Goal: Task Accomplishment & Management: Manage account settings

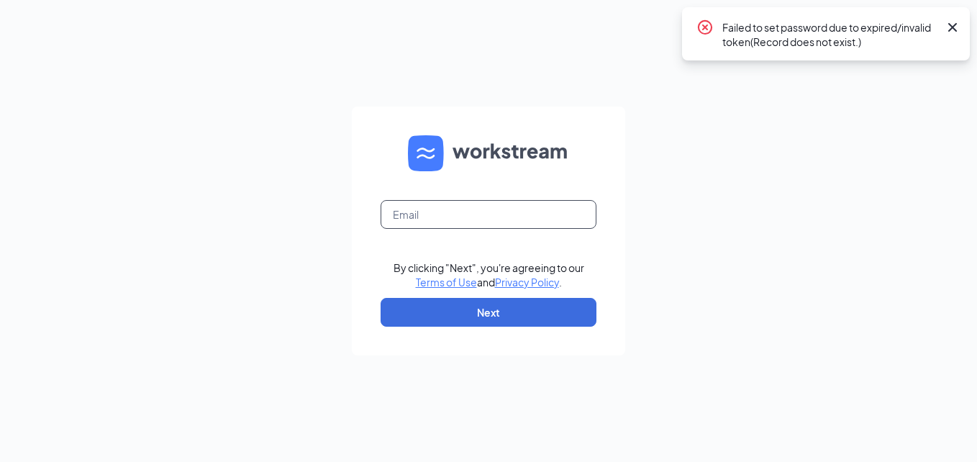
click at [443, 209] on input "text" at bounding box center [488, 214] width 216 height 29
type input "mklein@proresourceshr.com"
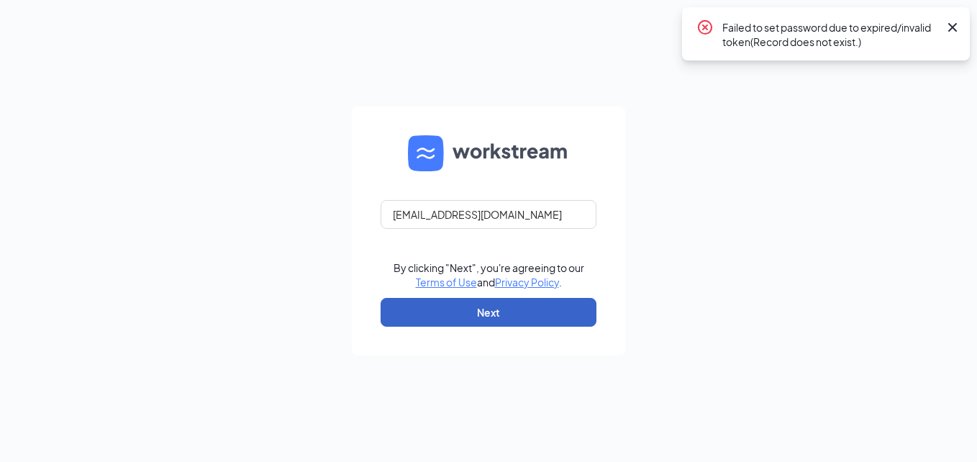
click at [465, 309] on button "Next" at bounding box center [488, 312] width 216 height 29
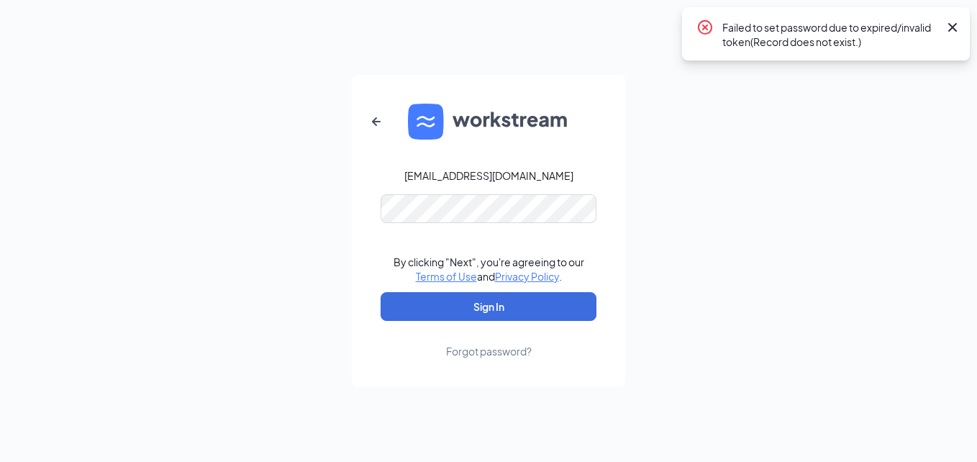
click at [944, 28] on icon "Cross" at bounding box center [952, 27] width 17 height 17
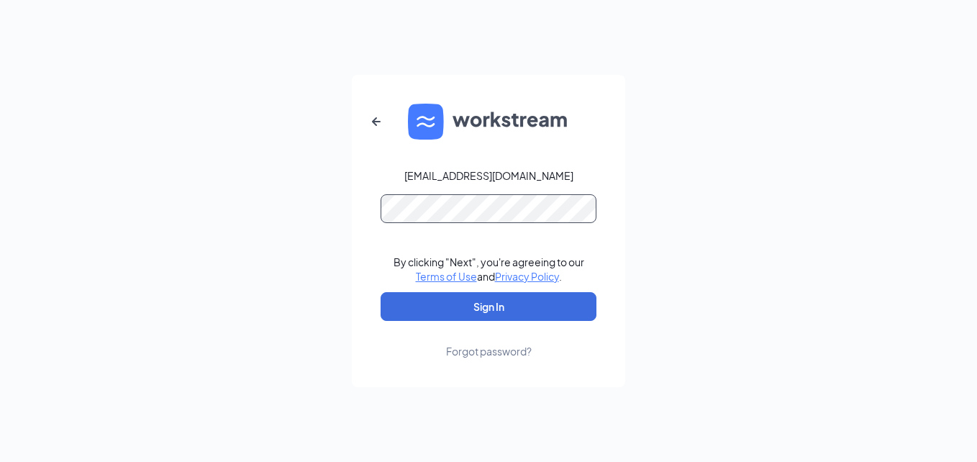
click at [380, 292] on button "Sign In" at bounding box center [488, 306] width 216 height 29
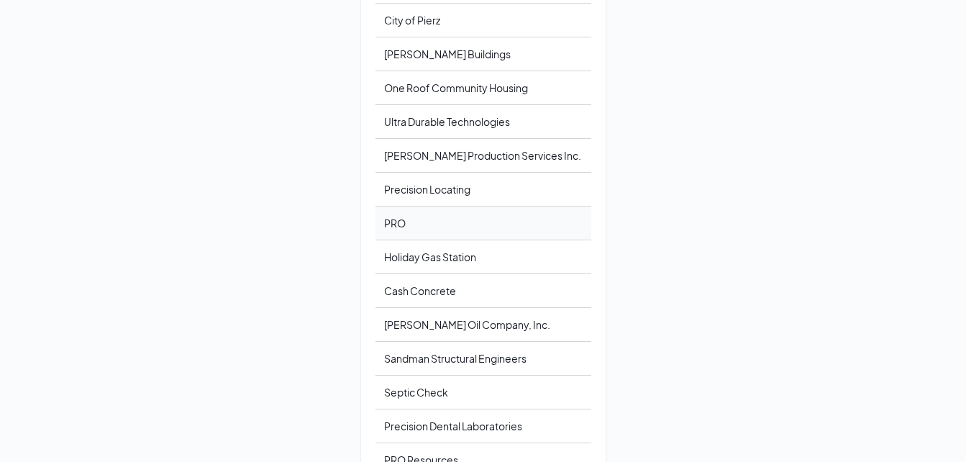
click at [465, 222] on div "PRO" at bounding box center [483, 223] width 216 height 34
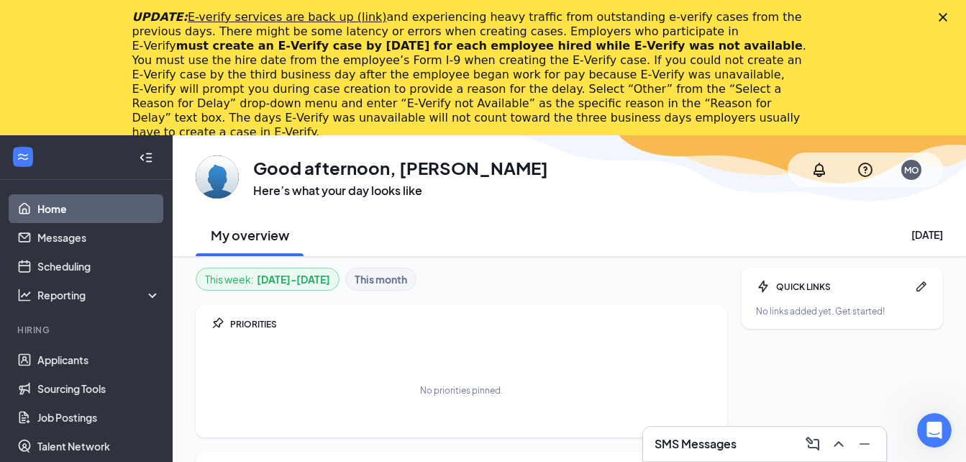
click at [953, 13] on div "UPDATE: E-verify services are back up (link) and experiencing heavy traffic fro…" at bounding box center [483, 75] width 966 height 138
click at [947, 16] on icon "Close" at bounding box center [943, 17] width 9 height 9
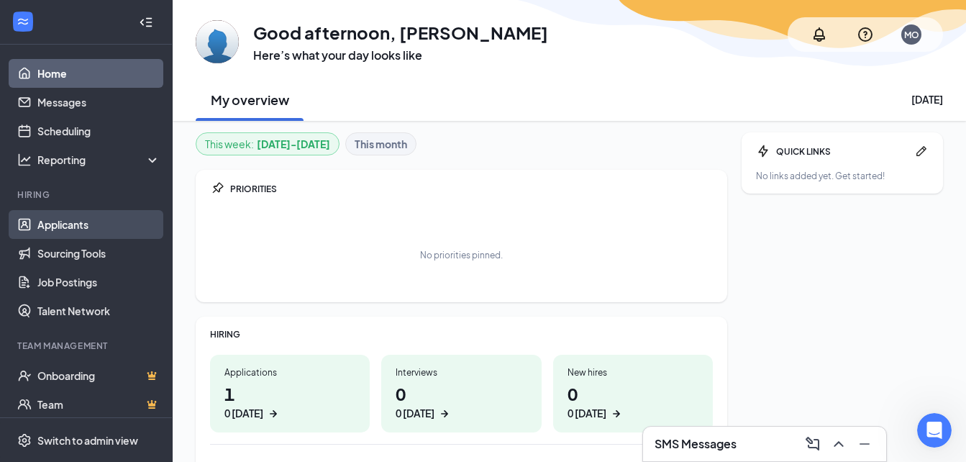
drag, startPoint x: 50, startPoint y: 221, endPoint x: 97, endPoint y: 224, distance: 47.6
click at [50, 221] on link "Applicants" at bounding box center [98, 224] width 123 height 29
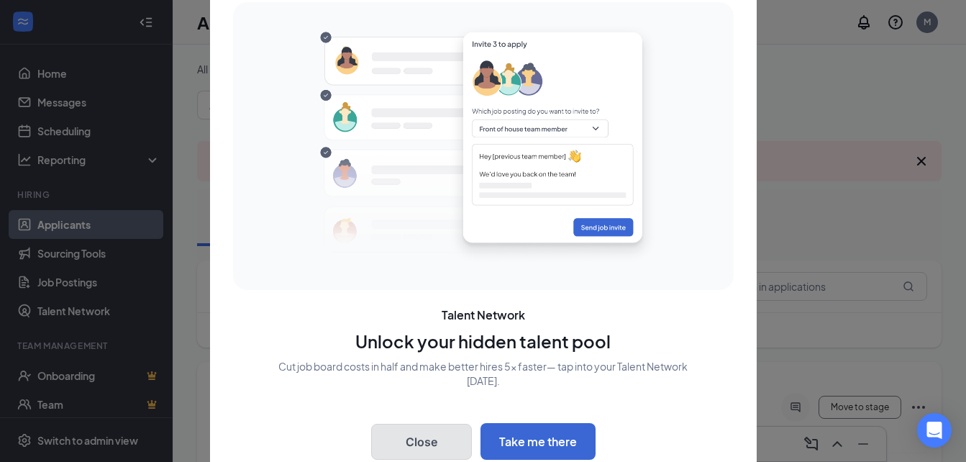
click at [426, 436] on button "Close" at bounding box center [421, 442] width 101 height 36
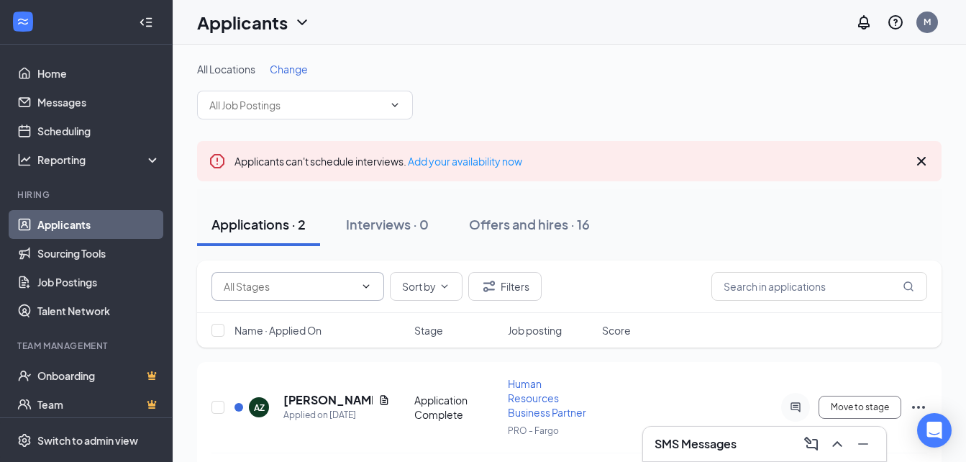
click at [367, 291] on icon "ChevronDown" at bounding box center [366, 286] width 12 height 12
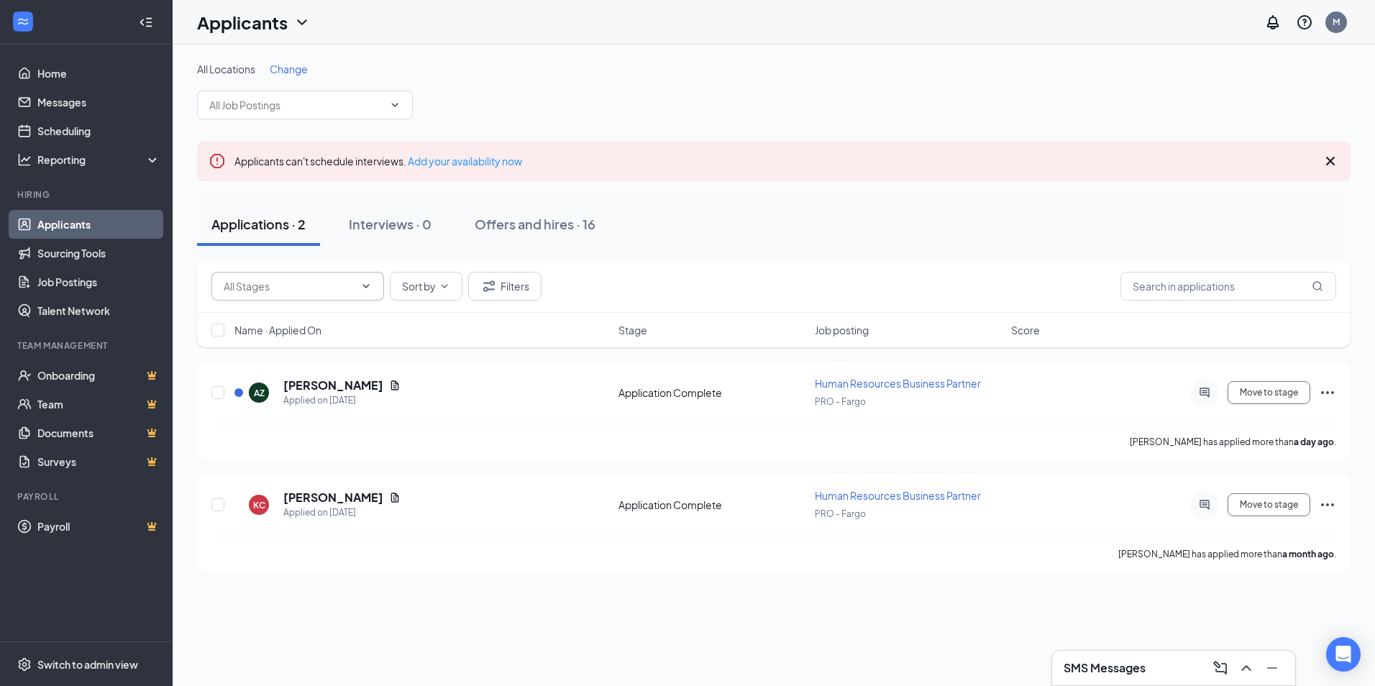
click at [976, 164] on icon "Cross" at bounding box center [1330, 161] width 9 height 9
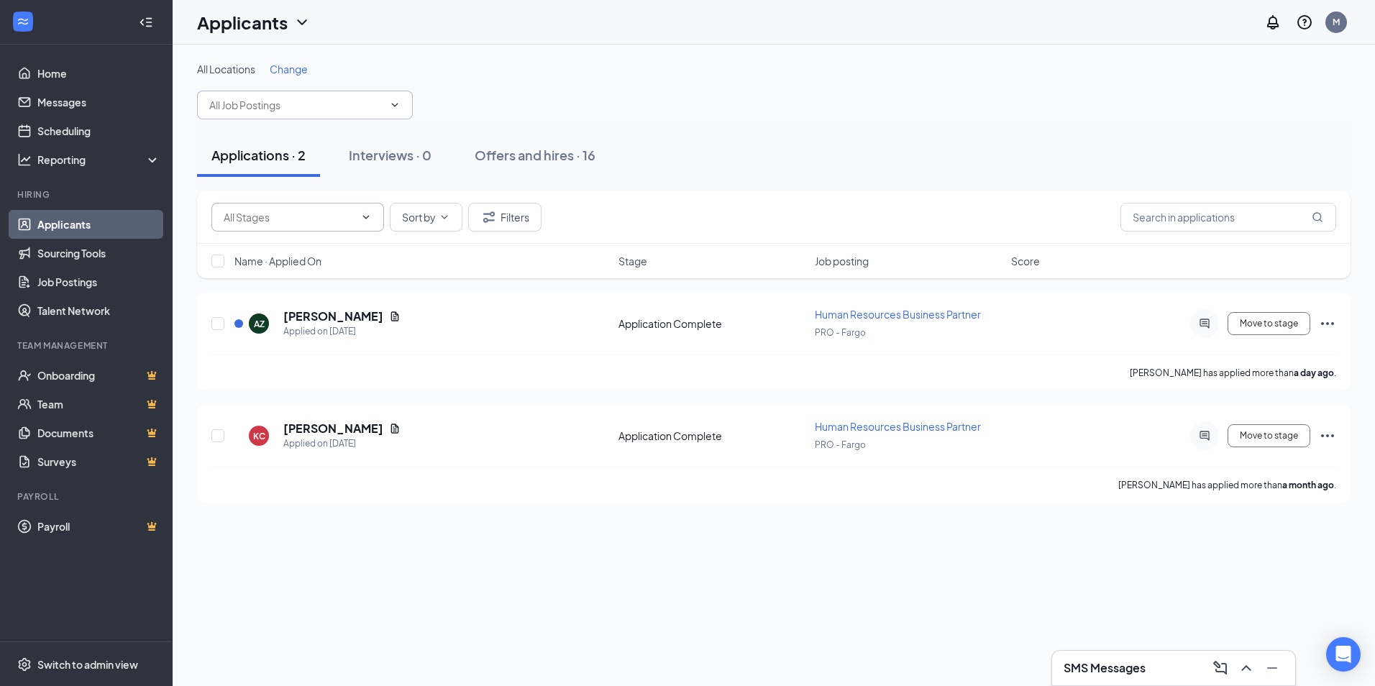
click at [395, 101] on icon "ChevronDown" at bounding box center [395, 105] width 12 height 12
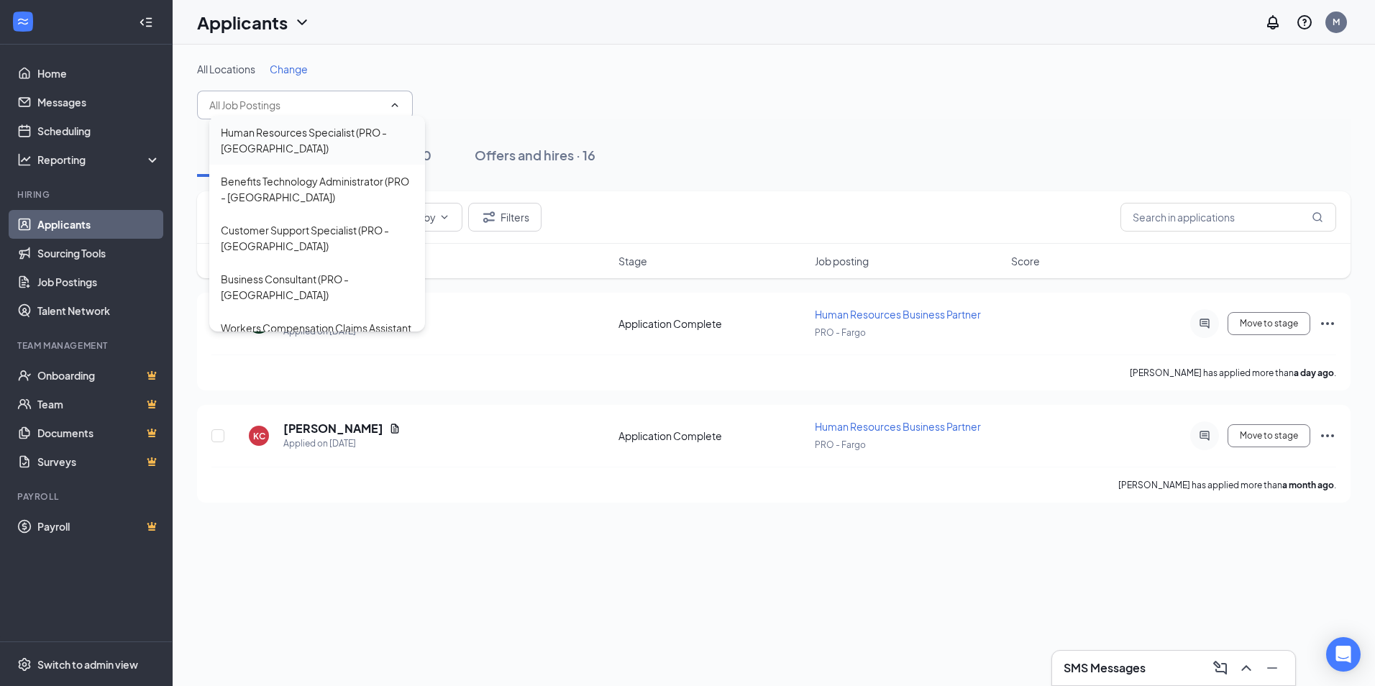
click at [310, 140] on div "Human Resources Specialist (PRO - Detroit Lakes)" at bounding box center [317, 140] width 193 height 32
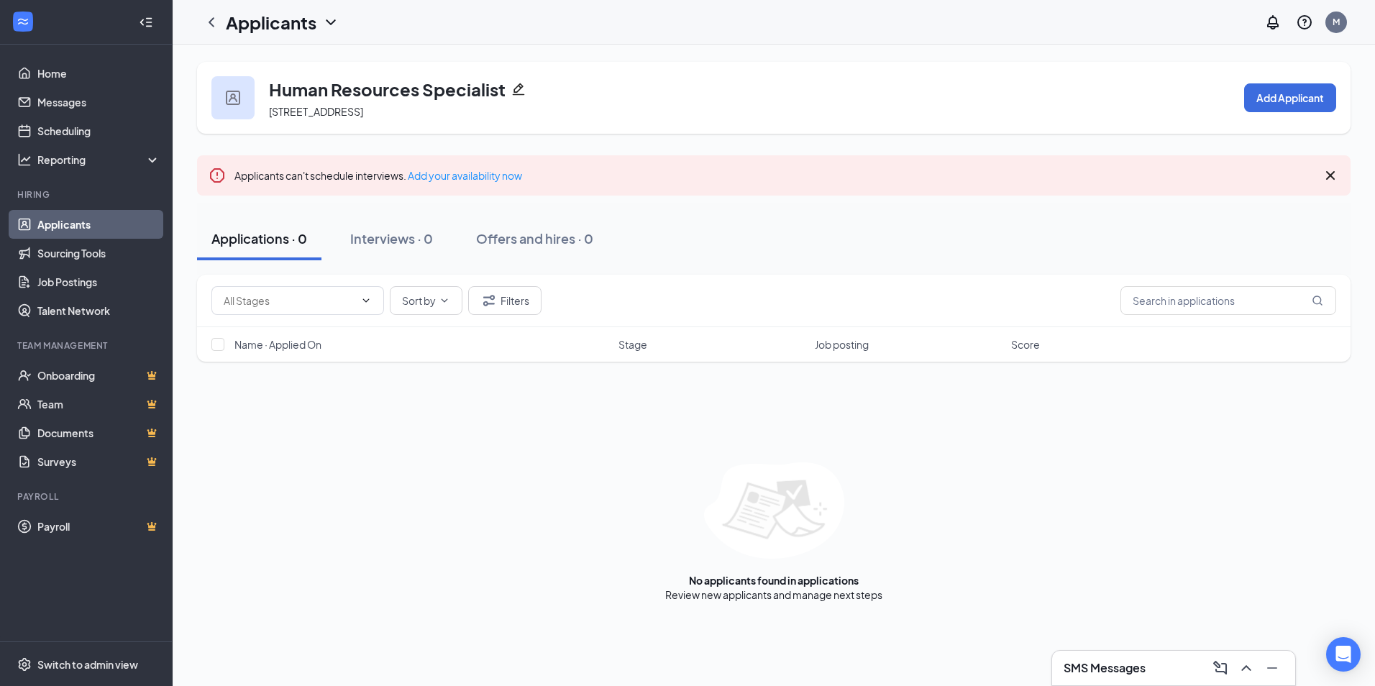
click at [78, 226] on link "Applicants" at bounding box center [98, 224] width 123 height 29
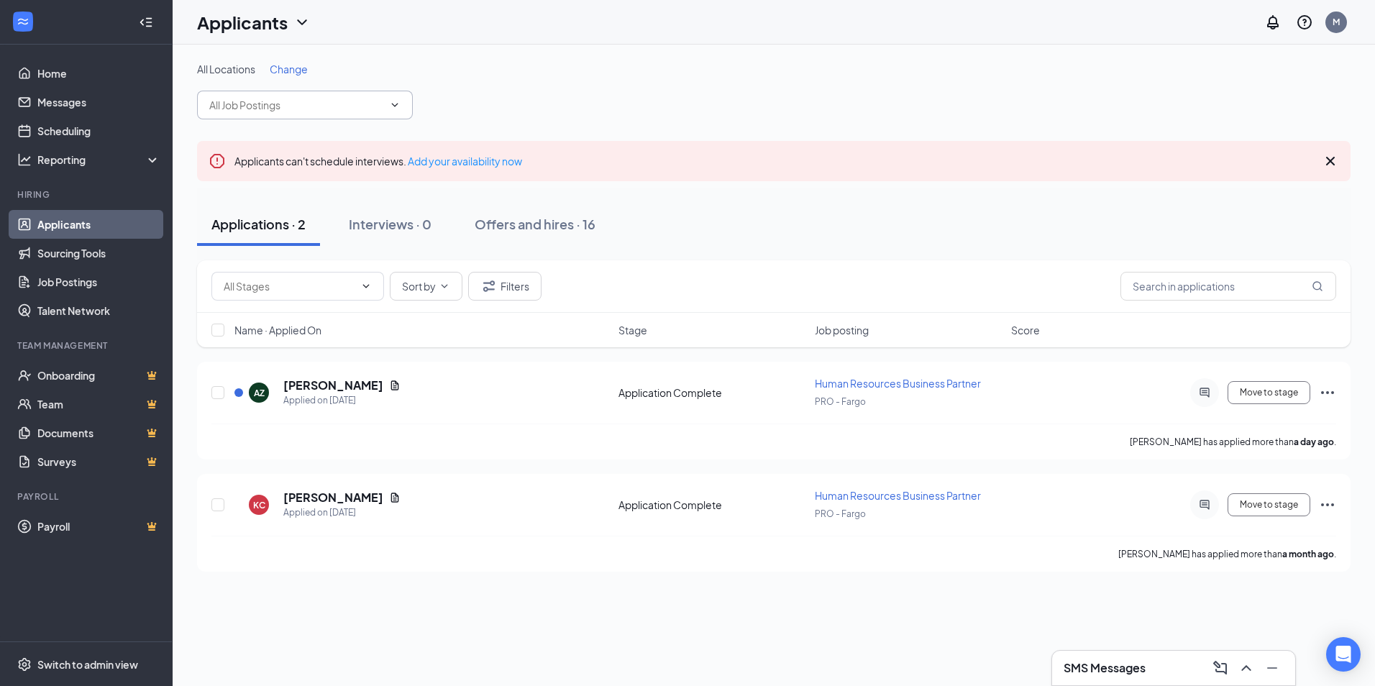
click at [383, 99] on span at bounding box center [305, 105] width 216 height 29
click at [391, 97] on span at bounding box center [305, 105] width 216 height 29
click at [387, 110] on span at bounding box center [393, 105] width 14 height 12
click at [88, 62] on link "Home" at bounding box center [98, 73] width 123 height 29
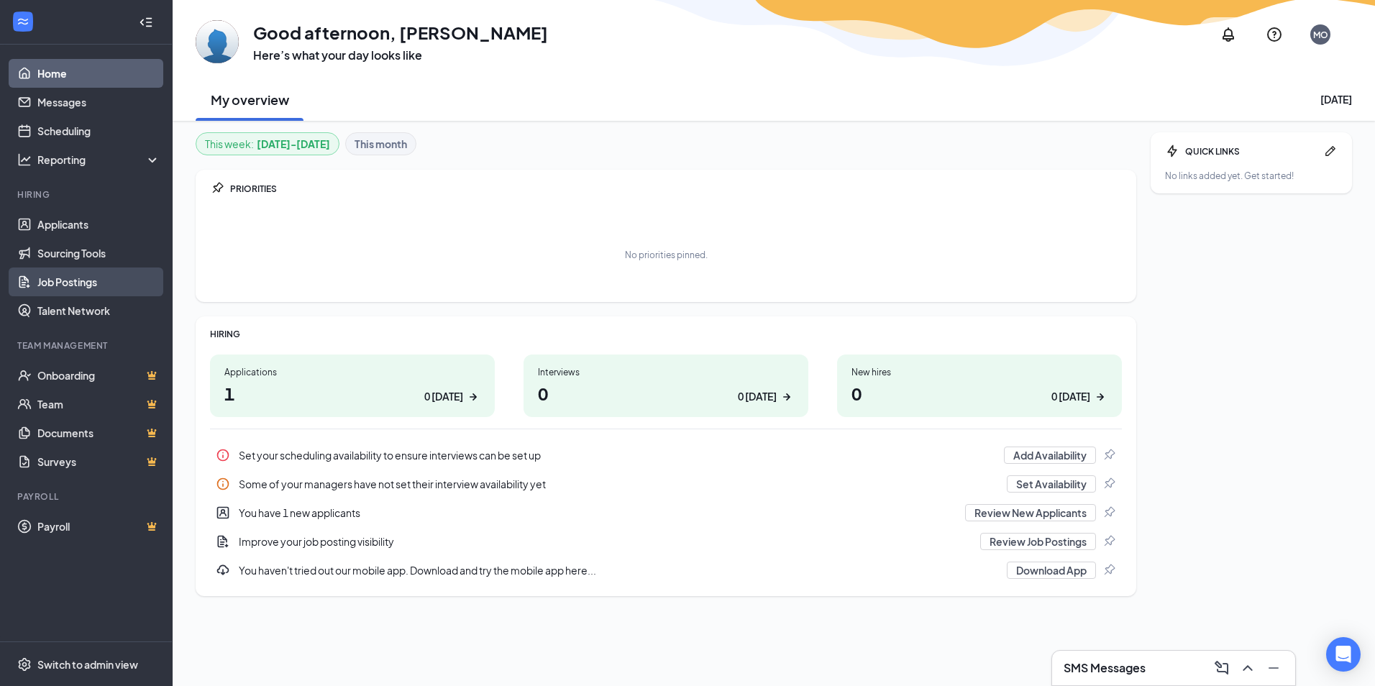
click at [89, 280] on link "Job Postings" at bounding box center [98, 282] width 123 height 29
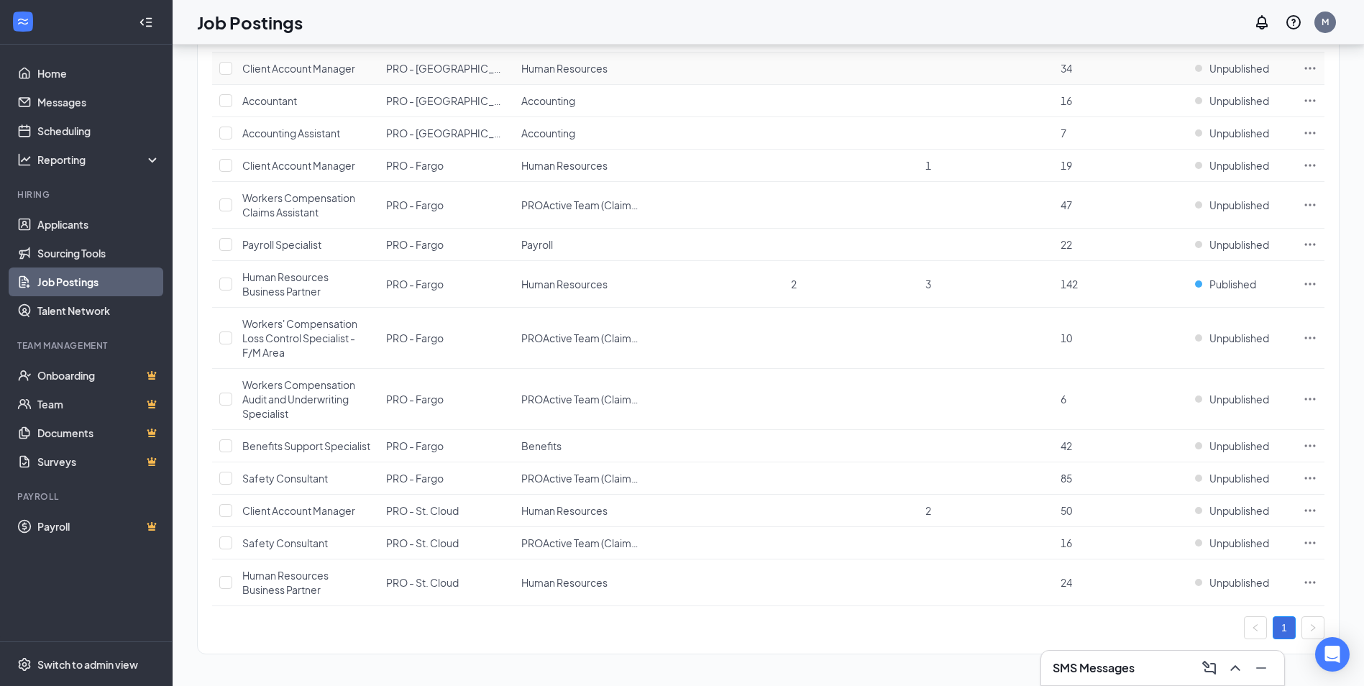
scroll to position [980, 0]
click at [653, 267] on td at bounding box center [716, 284] width 135 height 47
click at [677, 267] on td at bounding box center [716, 284] width 135 height 47
click at [1304, 277] on icon "Ellipses" at bounding box center [1310, 284] width 14 height 14
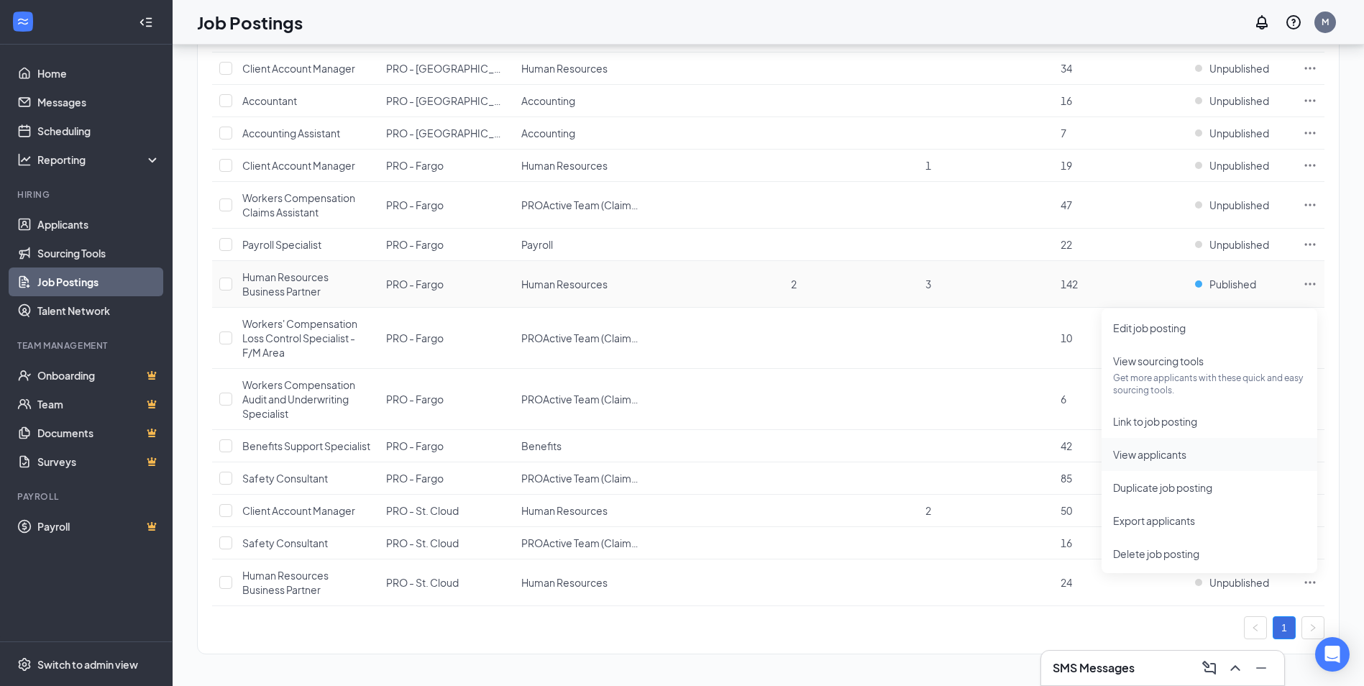
click at [1149, 448] on span "View applicants" at bounding box center [1149, 454] width 73 height 13
